Goal: Information Seeking & Learning: Understand process/instructions

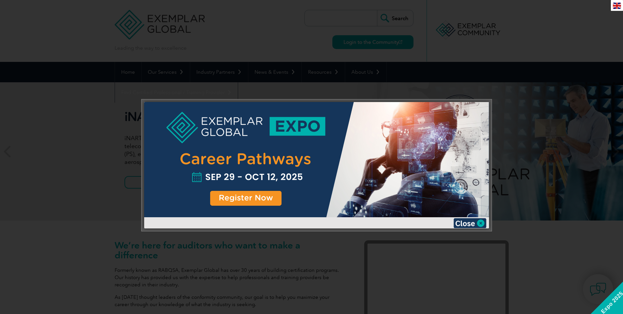
click at [467, 218] on img at bounding box center [470, 223] width 33 height 10
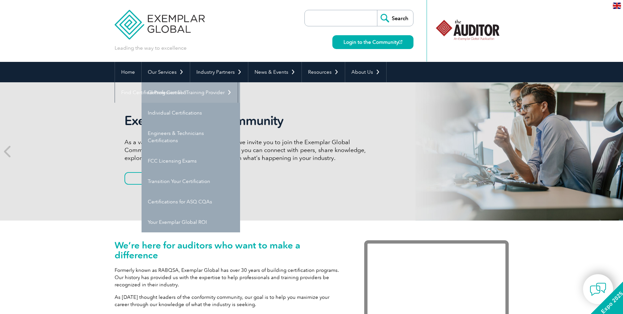
click at [182, 92] on link "Getting Certified" at bounding box center [191, 92] width 99 height 20
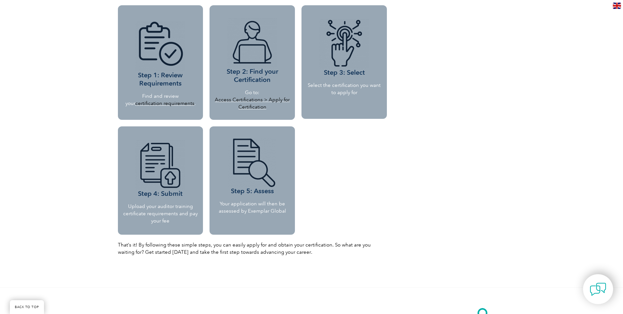
scroll to position [624, 0]
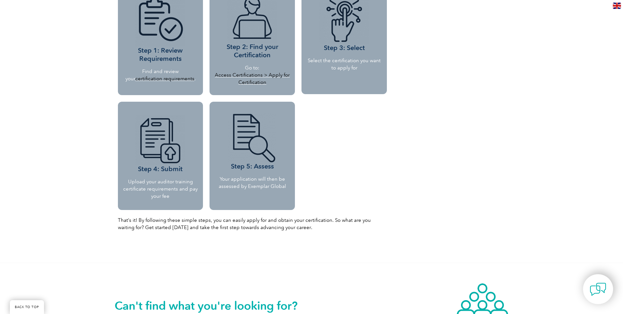
click at [165, 79] on link "certification requirements" at bounding box center [164, 79] width 59 height 6
click at [261, 75] on link "Access Certifications > Apply for Certification" at bounding box center [252, 78] width 75 height 13
